Goal: Task Accomplishment & Management: Use online tool/utility

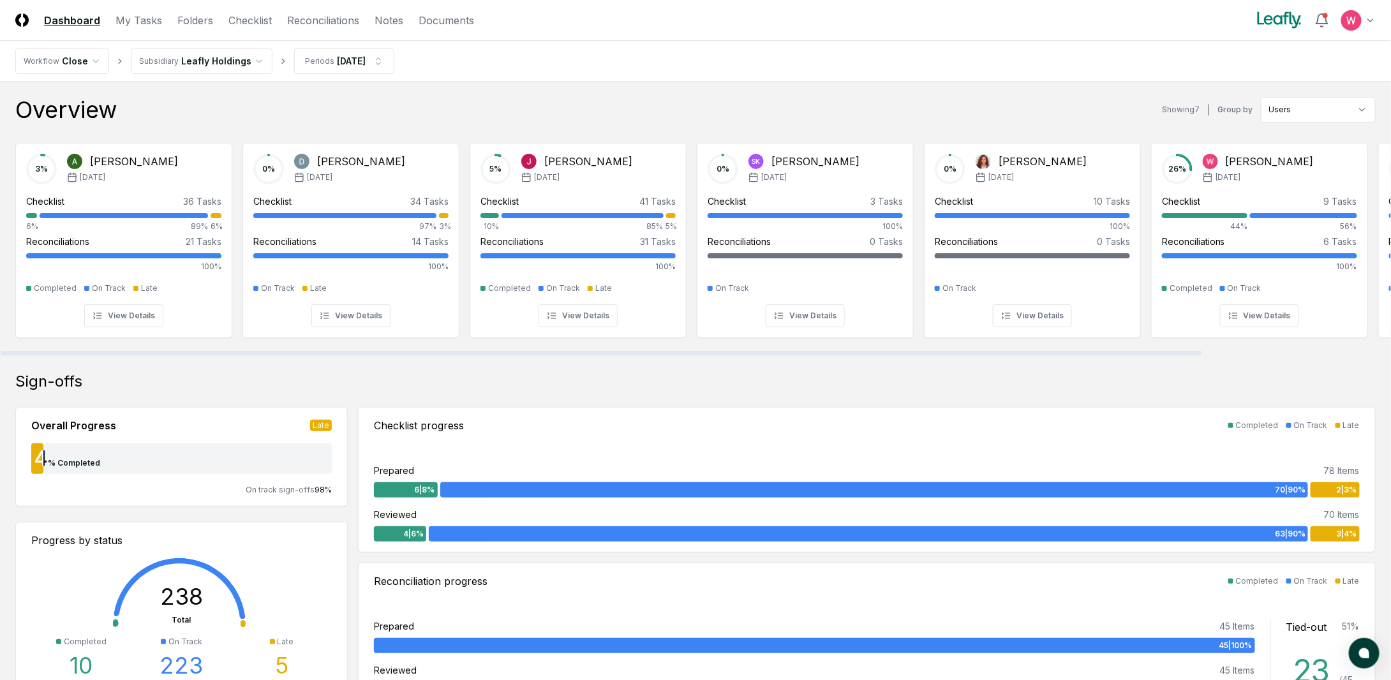
drag, startPoint x: 588, startPoint y: 354, endPoint x: 537, endPoint y: 345, distance: 51.7
click at [537, 351] on div at bounding box center [602, 353] width 1202 height 4
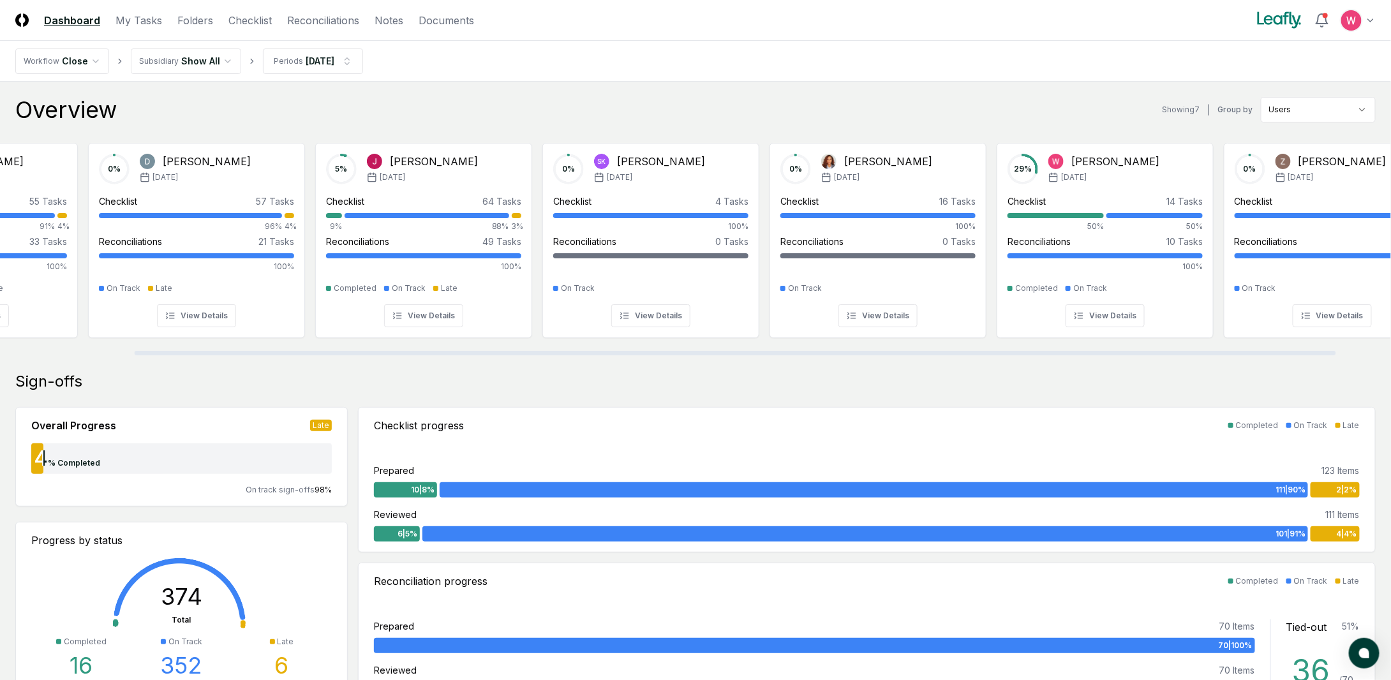
scroll to position [0, 160]
drag, startPoint x: 638, startPoint y: 353, endPoint x: 776, endPoint y: 349, distance: 137.9
click at [776, 351] on div at bounding box center [740, 353] width 1202 height 4
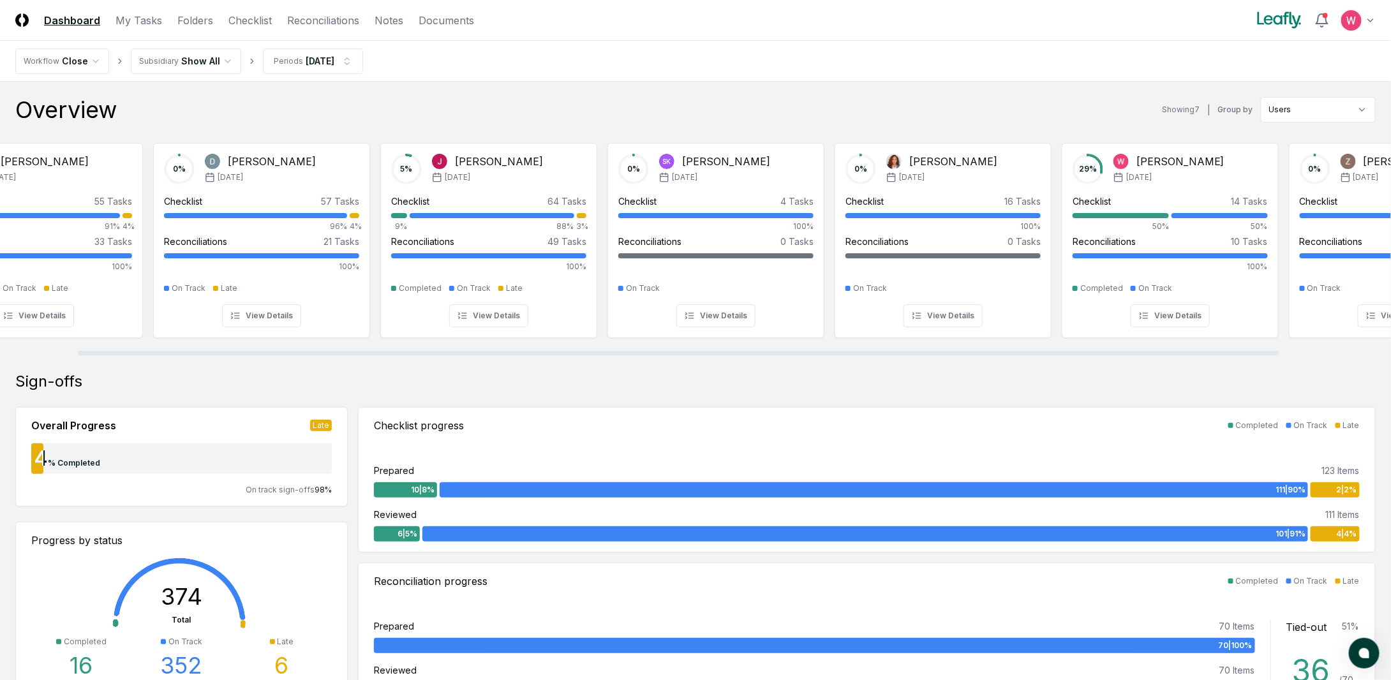
scroll to position [0, 89]
drag, startPoint x: 767, startPoint y: 350, endPoint x: 678, endPoint y: 356, distance: 89.0
click at [678, 356] on div at bounding box center [695, 353] width 1391 height 6
click at [340, 25] on link "Reconciliations" at bounding box center [323, 20] width 72 height 15
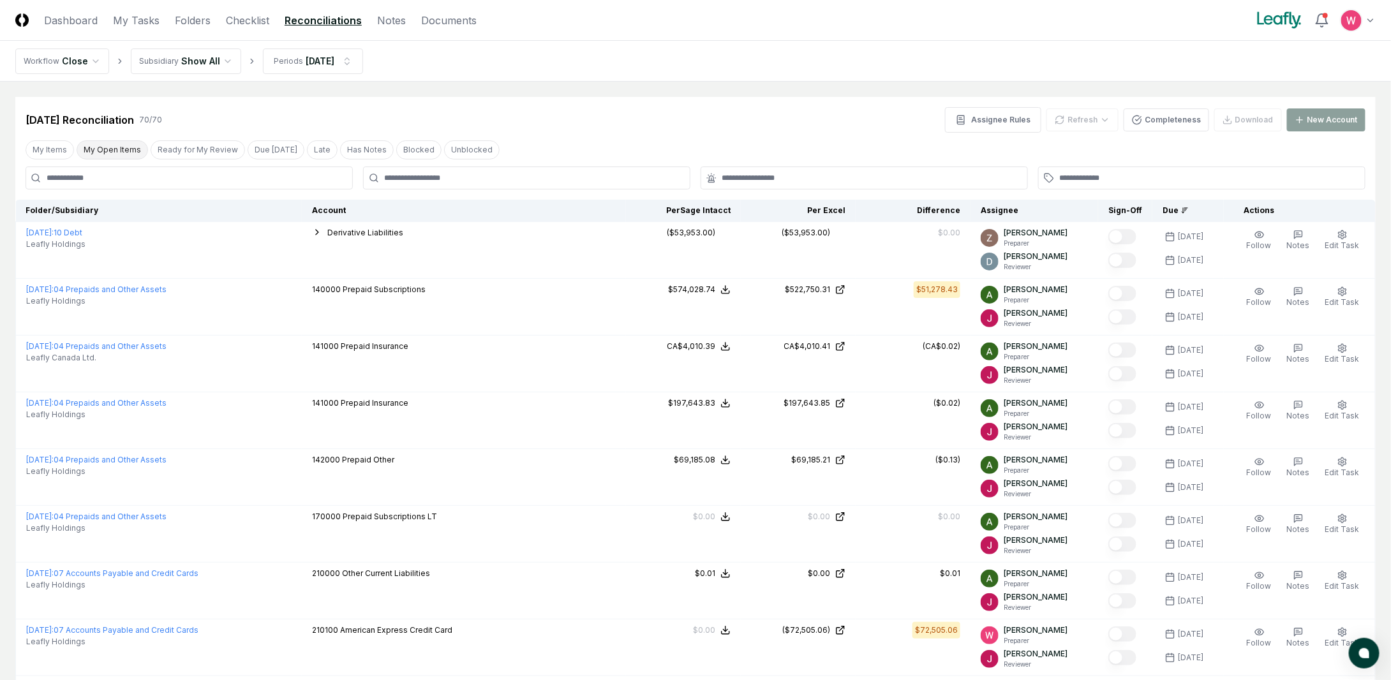
click at [109, 153] on button "My Open Items" at bounding box center [112, 149] width 71 height 19
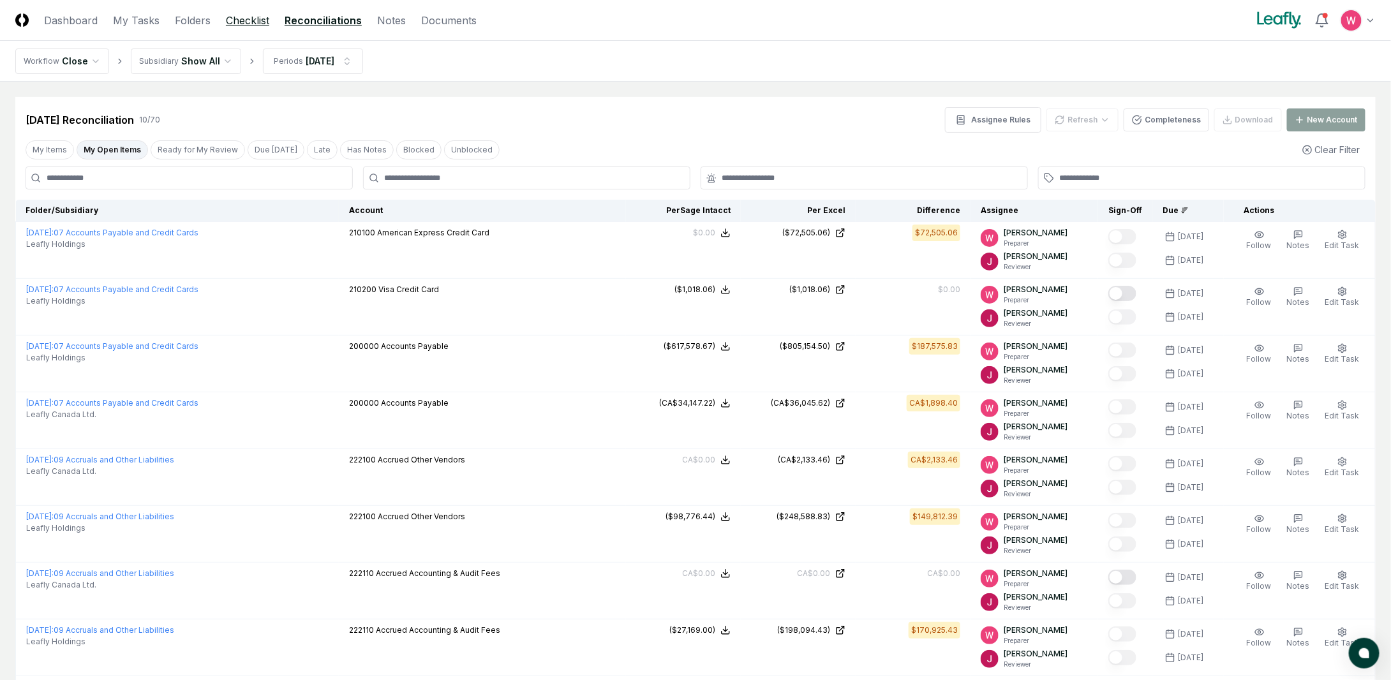
click at [234, 23] on link "Checklist" at bounding box center [247, 20] width 43 height 15
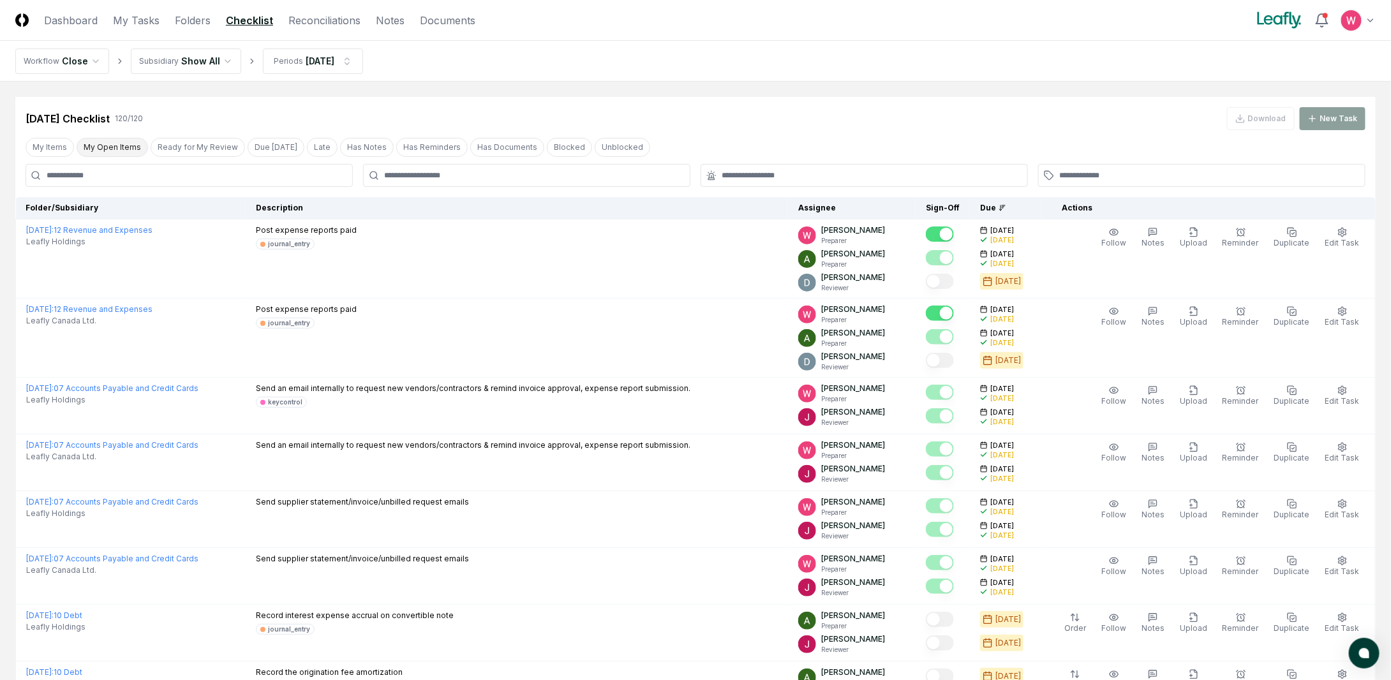
click at [109, 150] on button "My Open Items" at bounding box center [112, 147] width 71 height 19
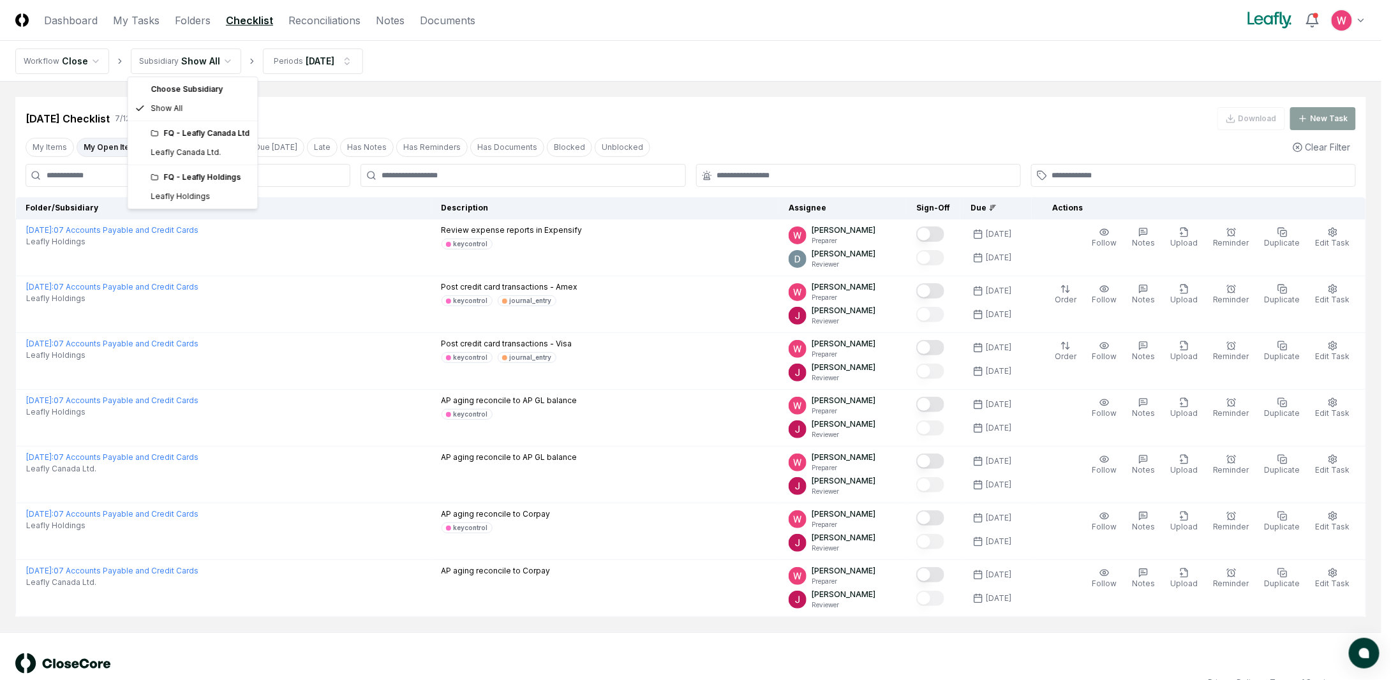
click at [202, 61] on html "CloseCore Dashboard My Tasks Folders Checklist Reconciliations Notes Documents …" at bounding box center [695, 354] width 1391 height 709
click at [620, 101] on html "CloseCore Dashboard My Tasks Folders Checklist Reconciliations Notes Documents …" at bounding box center [695, 354] width 1391 height 709
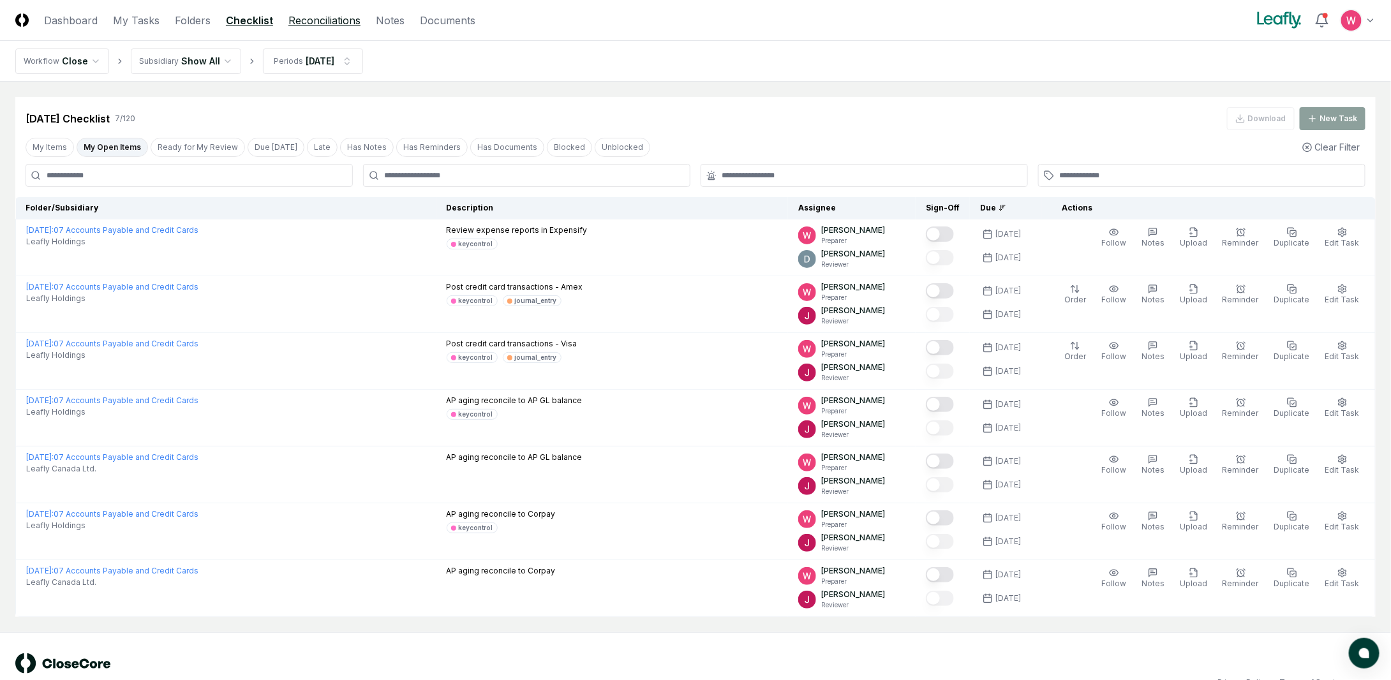
click at [335, 26] on link "Reconciliations" at bounding box center [325, 20] width 72 height 15
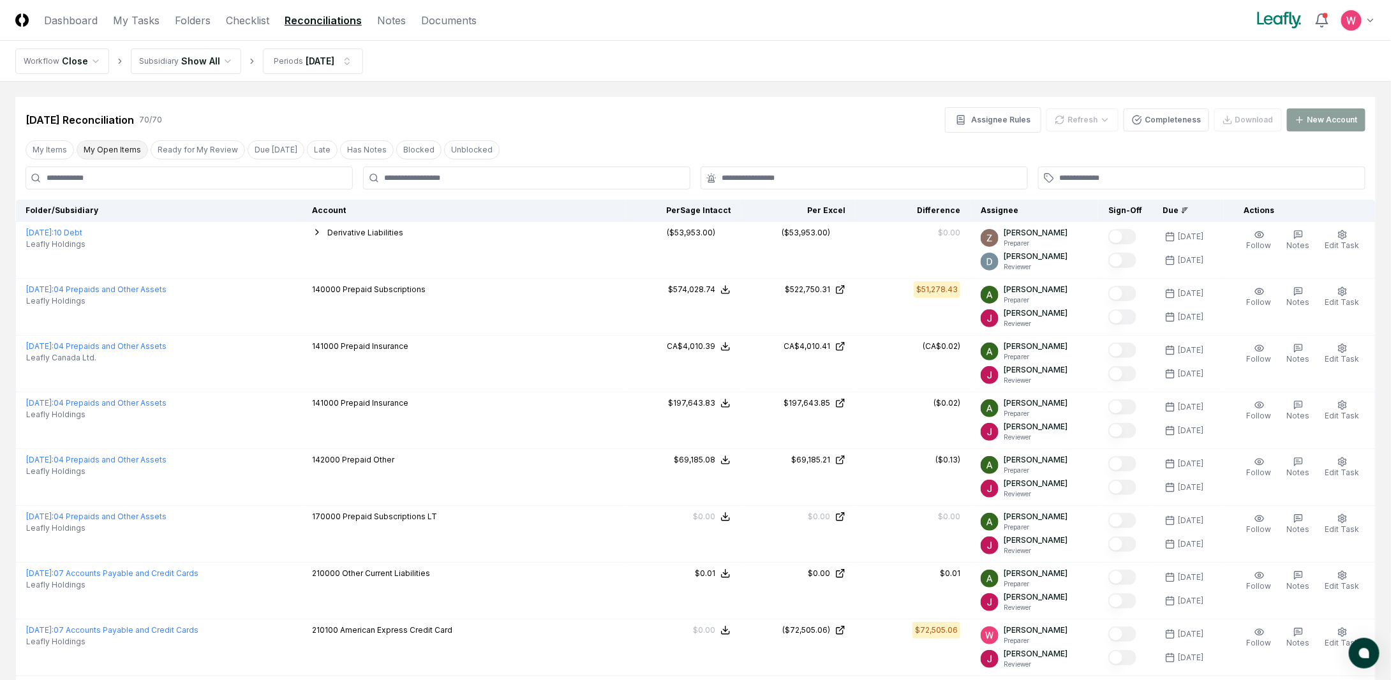
click at [112, 151] on button "My Open Items" at bounding box center [112, 149] width 71 height 19
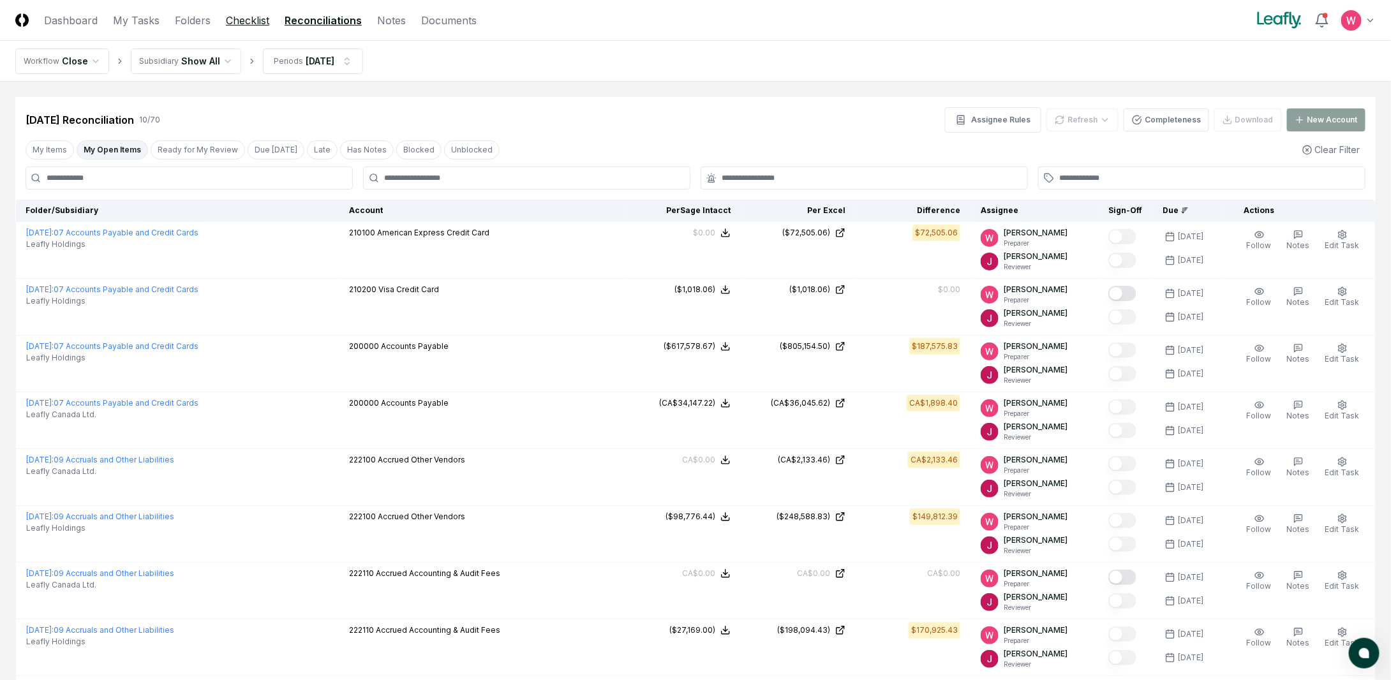
click at [250, 24] on link "Checklist" at bounding box center [247, 20] width 43 height 15
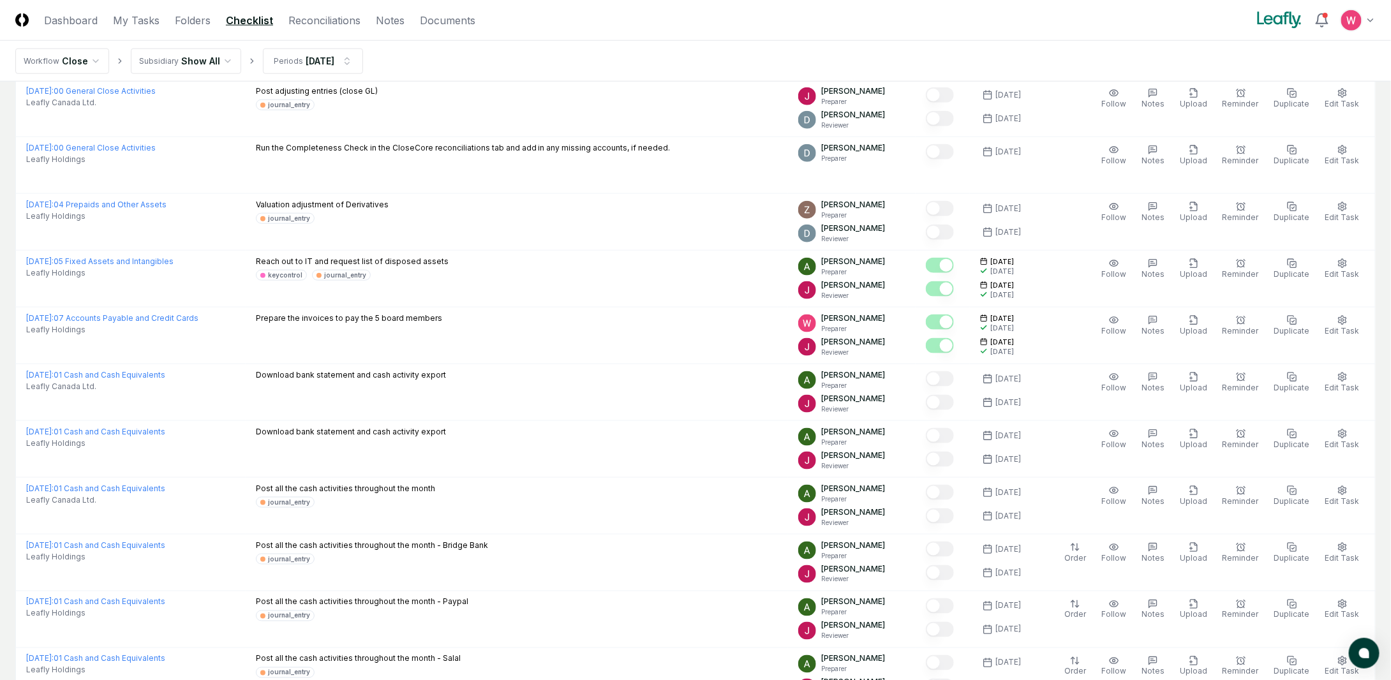
scroll to position [255, 0]
